Goal: Find specific page/section: Find specific page/section

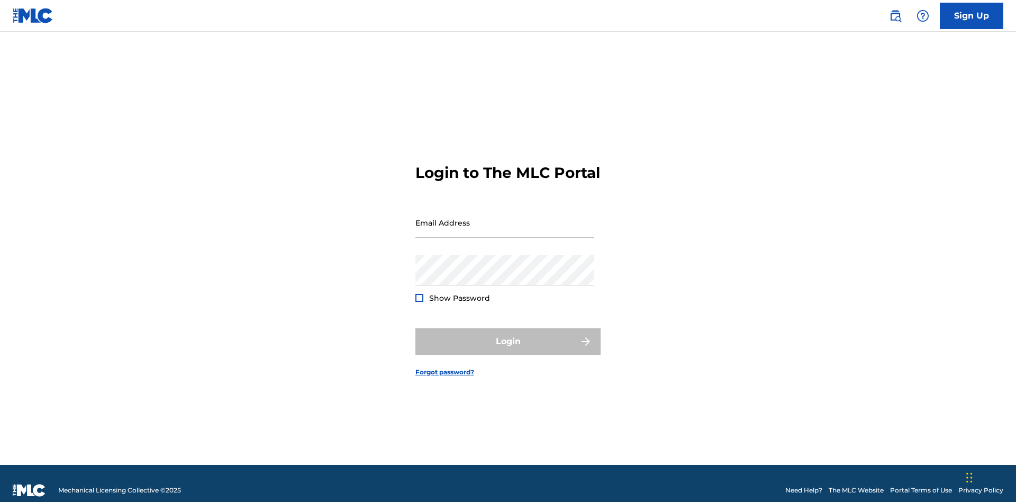
scroll to position [14, 0]
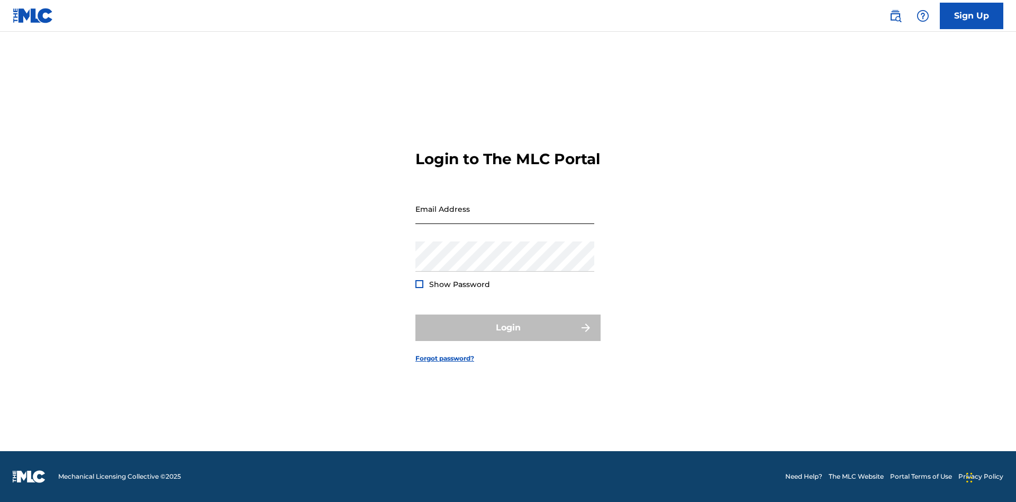
click at [505, 218] on input "Email Address" at bounding box center [504, 209] width 179 height 30
type input "[EMAIL_ADDRESS][DOMAIN_NAME]"
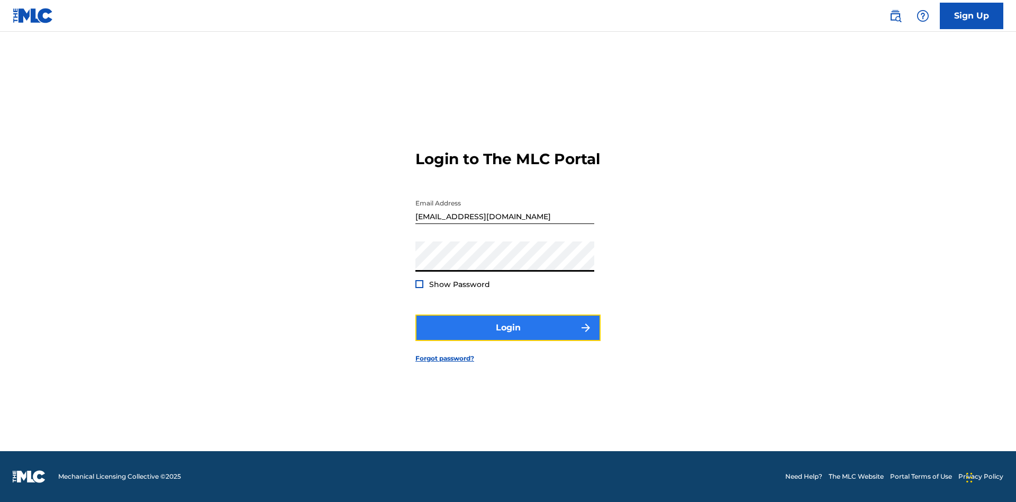
click at [508, 337] on button "Login" at bounding box center [507, 327] width 185 height 26
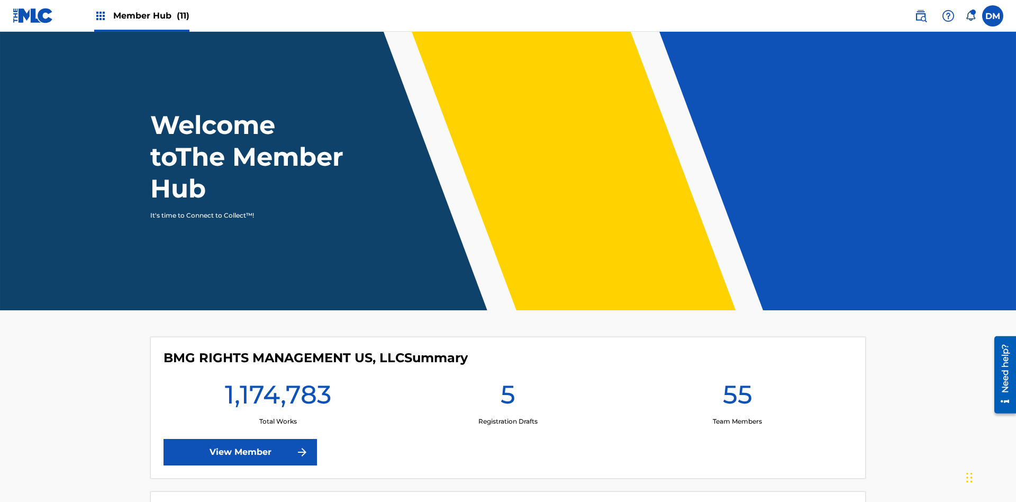
click at [151, 15] on span "Member Hub (11)" at bounding box center [151, 16] width 76 height 12
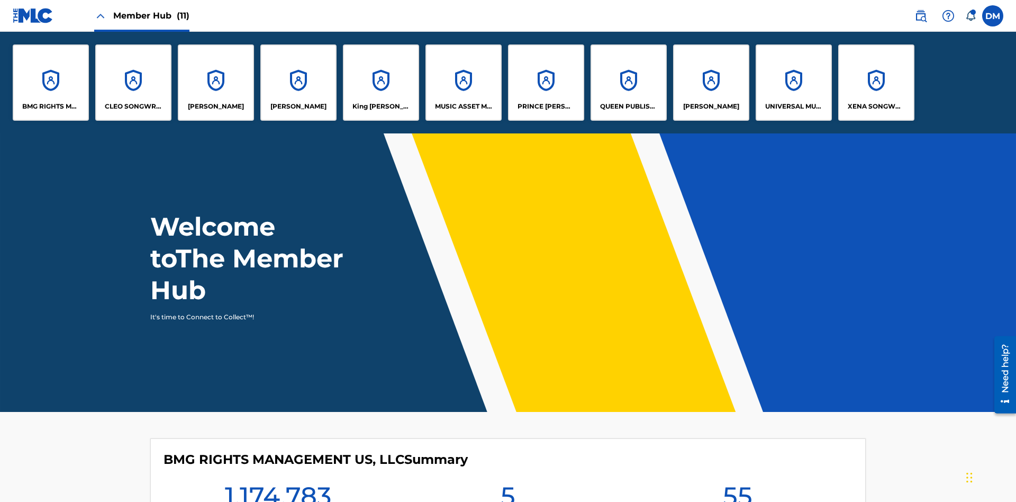
scroll to position [38, 0]
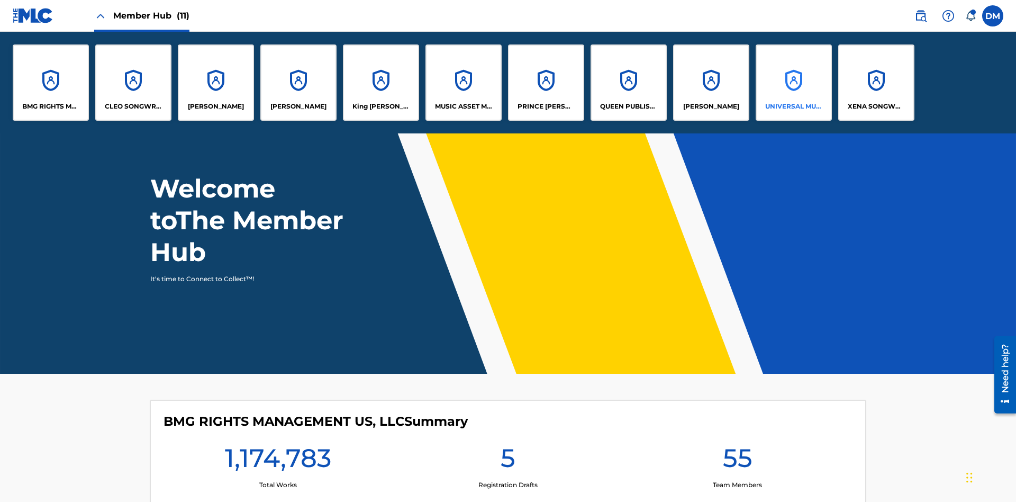
click at [793, 106] on p "UNIVERSAL MUSIC PUB GROUP" at bounding box center [794, 107] width 58 height 10
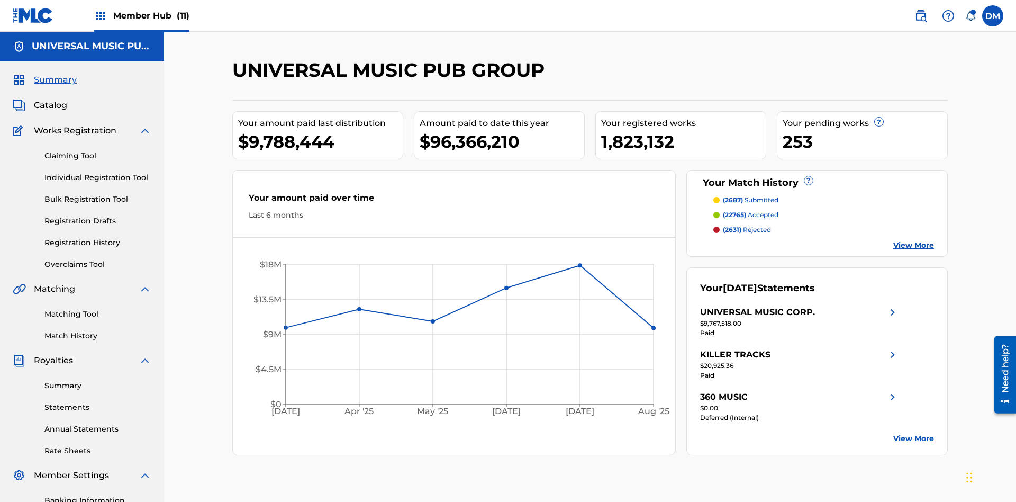
scroll to position [35, 0]
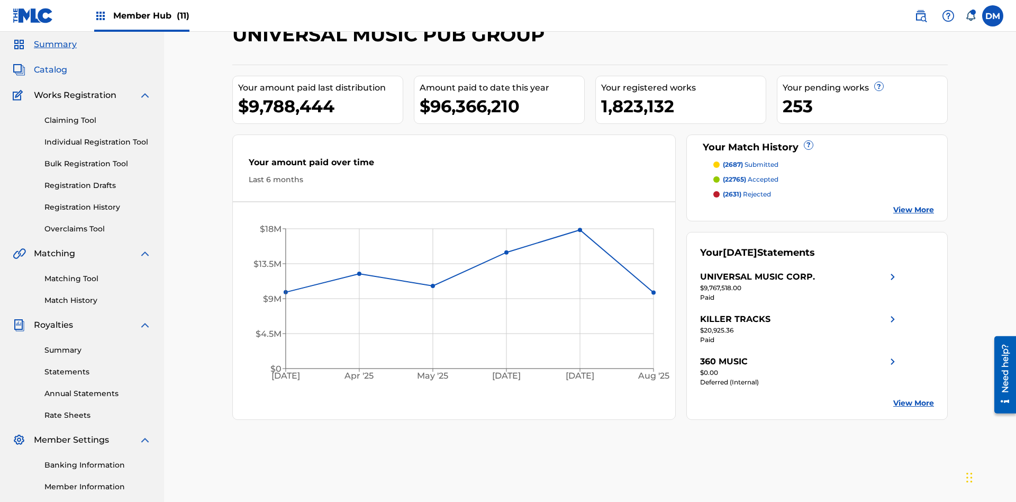
click at [50, 70] on span "Catalog" at bounding box center [50, 70] width 33 height 13
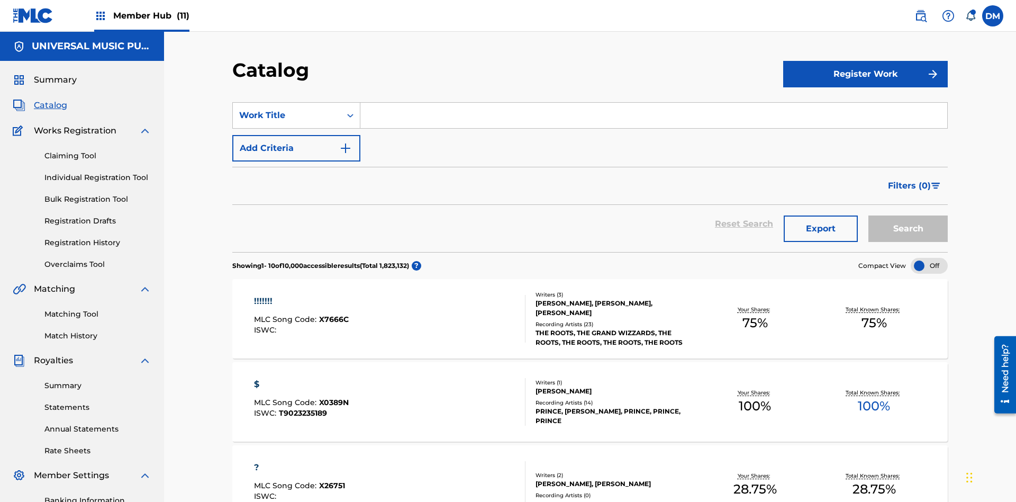
scroll to position [116, 0]
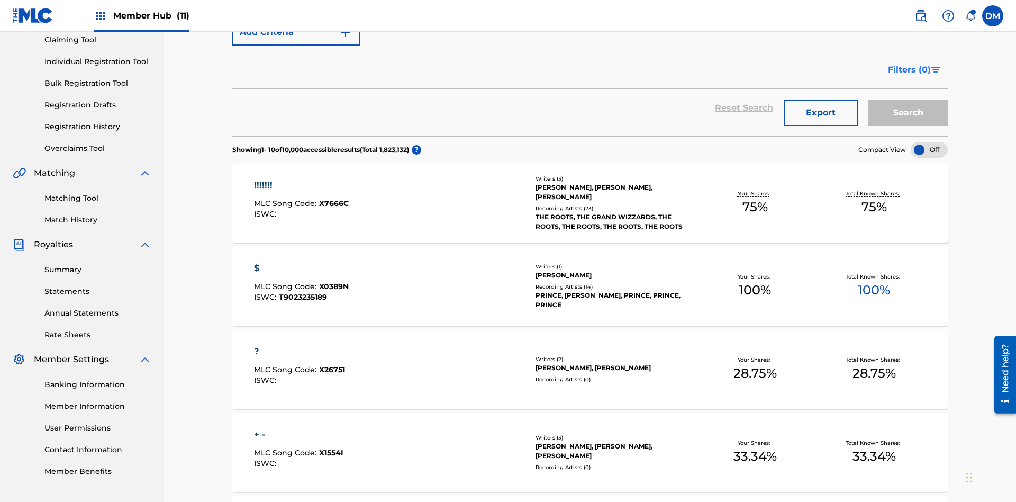
click at [910, 70] on span "Filters ( 0 )" at bounding box center [909, 70] width 43 height 13
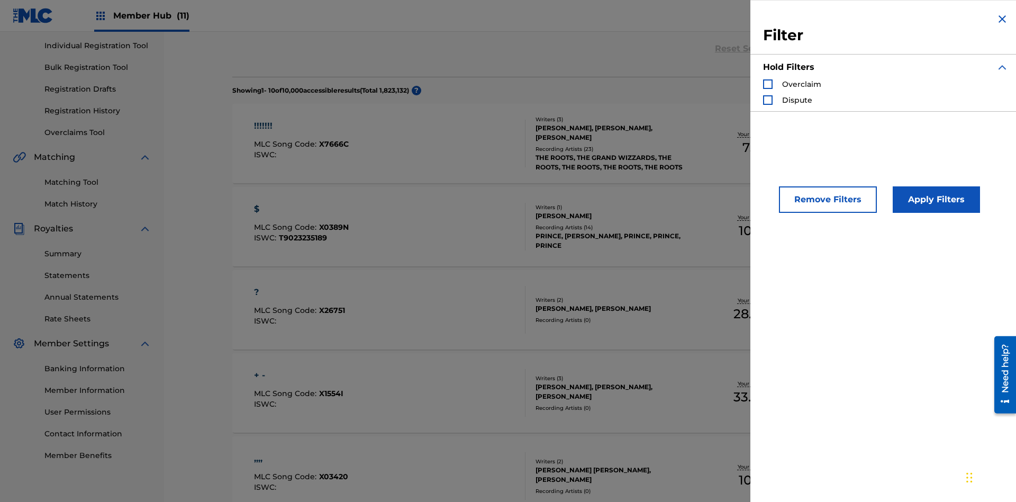
click at [768, 84] on div "Search Form" at bounding box center [768, 84] width 10 height 10
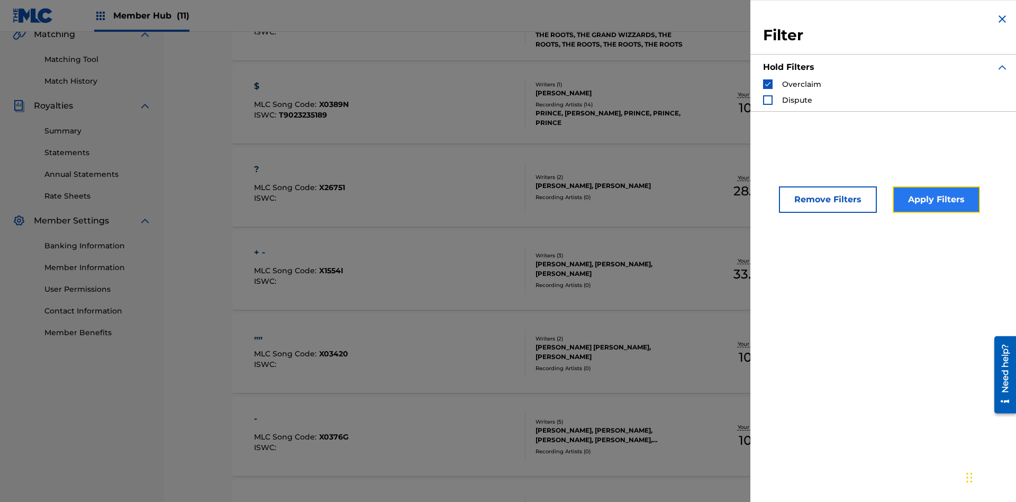
click at [935, 200] on button "Apply Filters" at bounding box center [936, 199] width 87 height 26
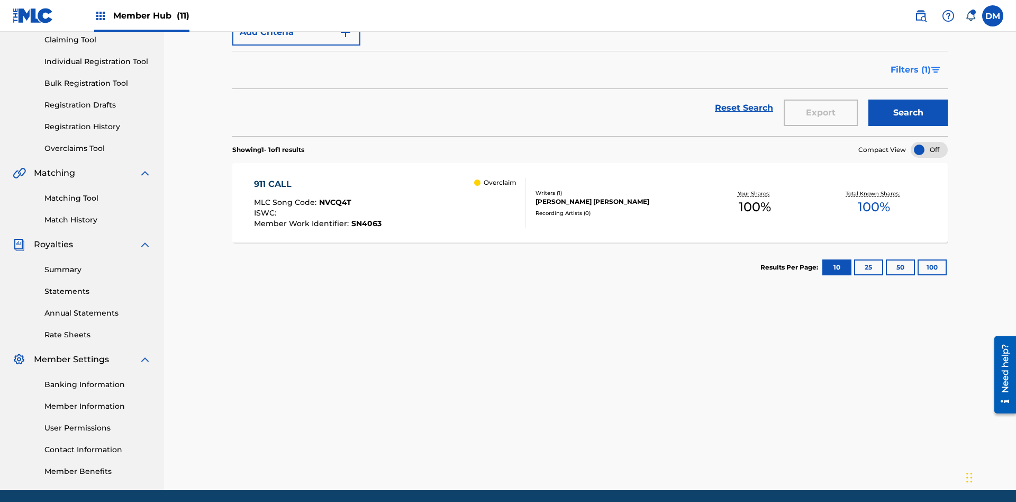
click at [910, 70] on span "Filters ( 1 )" at bounding box center [911, 70] width 40 height 13
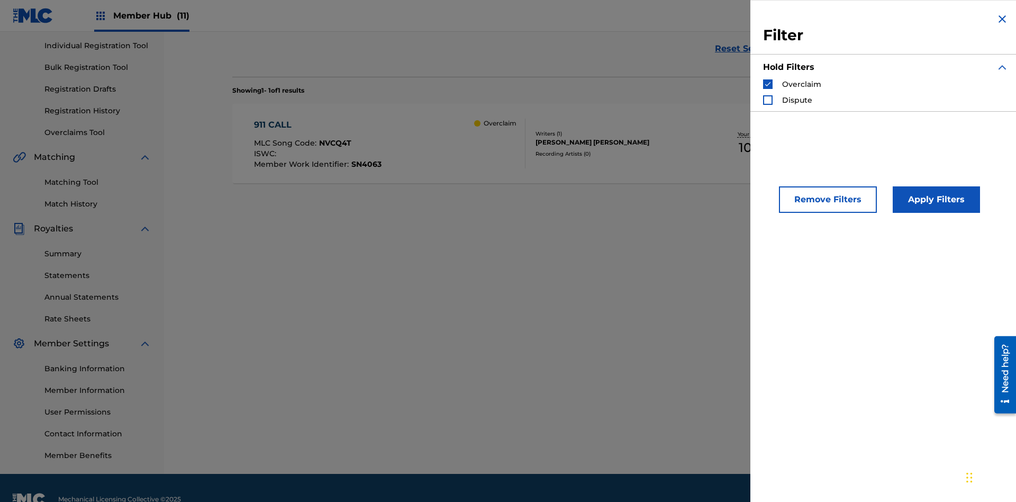
click at [768, 84] on img "Search Form" at bounding box center [767, 83] width 7 height 7
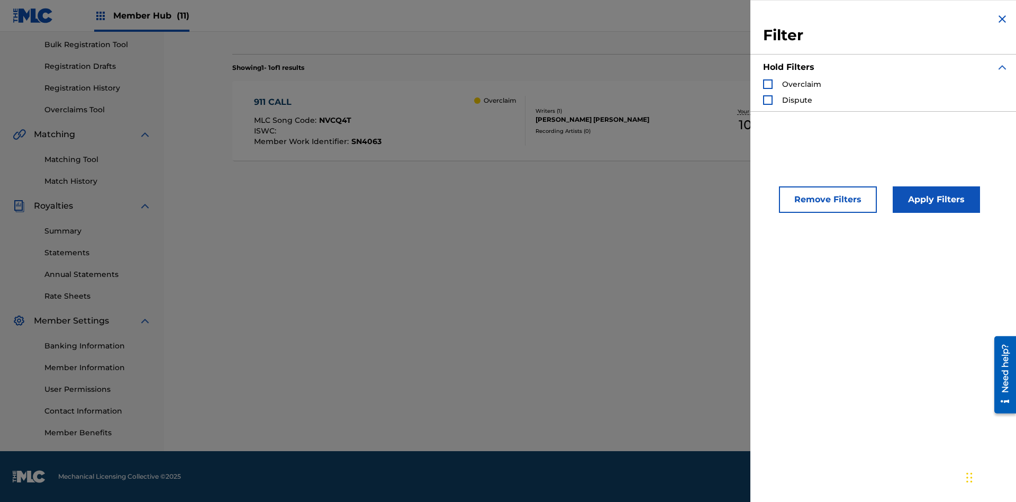
click at [768, 100] on div "Search Form" at bounding box center [768, 100] width 10 height 10
click at [935, 200] on button "Apply Filters" at bounding box center [936, 199] width 87 height 26
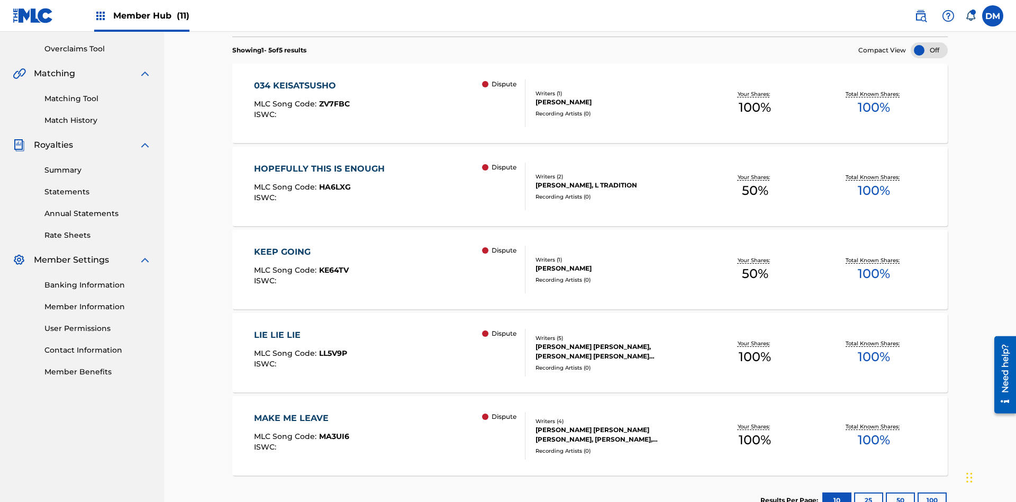
scroll to position [231, 0]
